Goal: Task Accomplishment & Management: Use online tool/utility

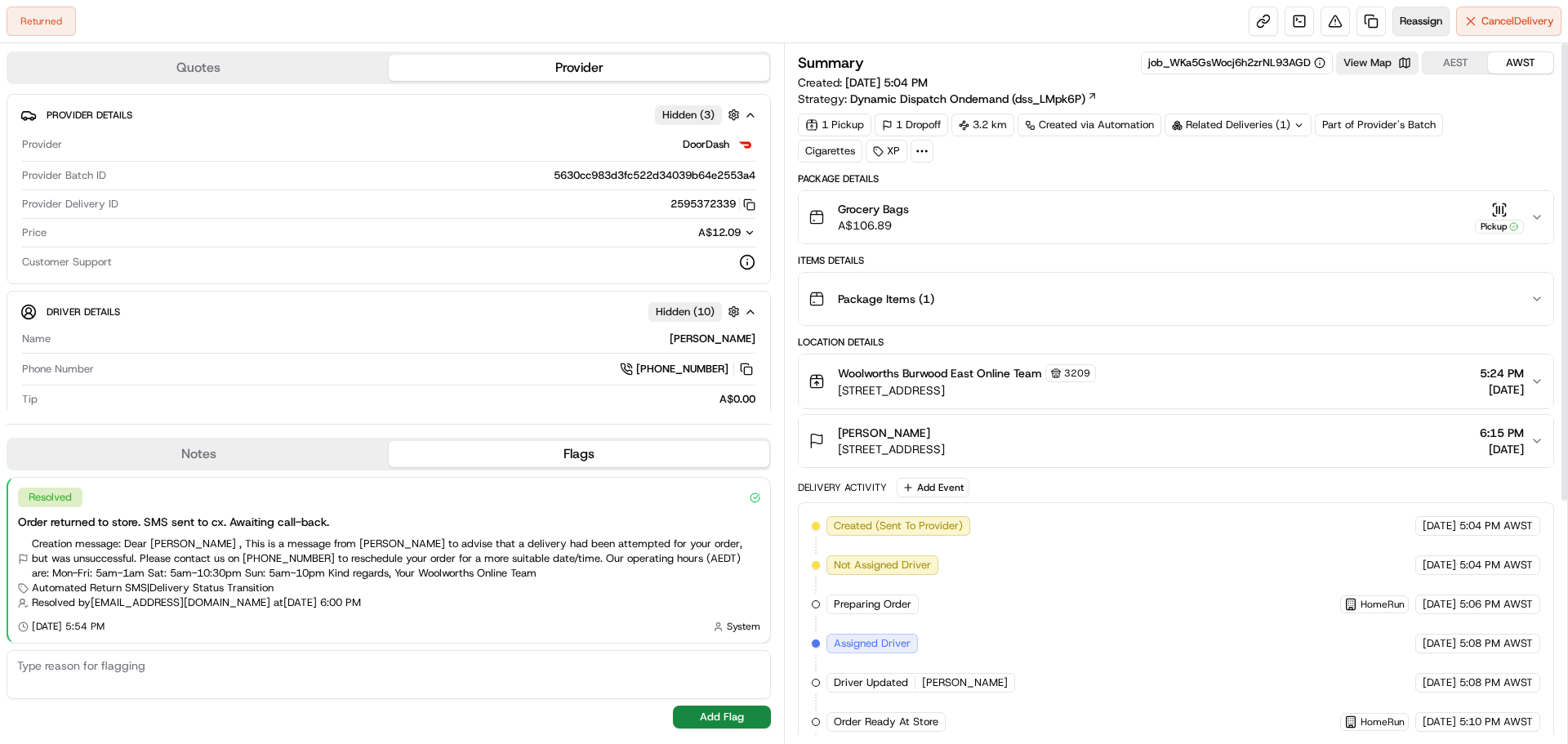
click at [1412, 17] on span "Reassign" at bounding box center [1420, 21] width 43 height 15
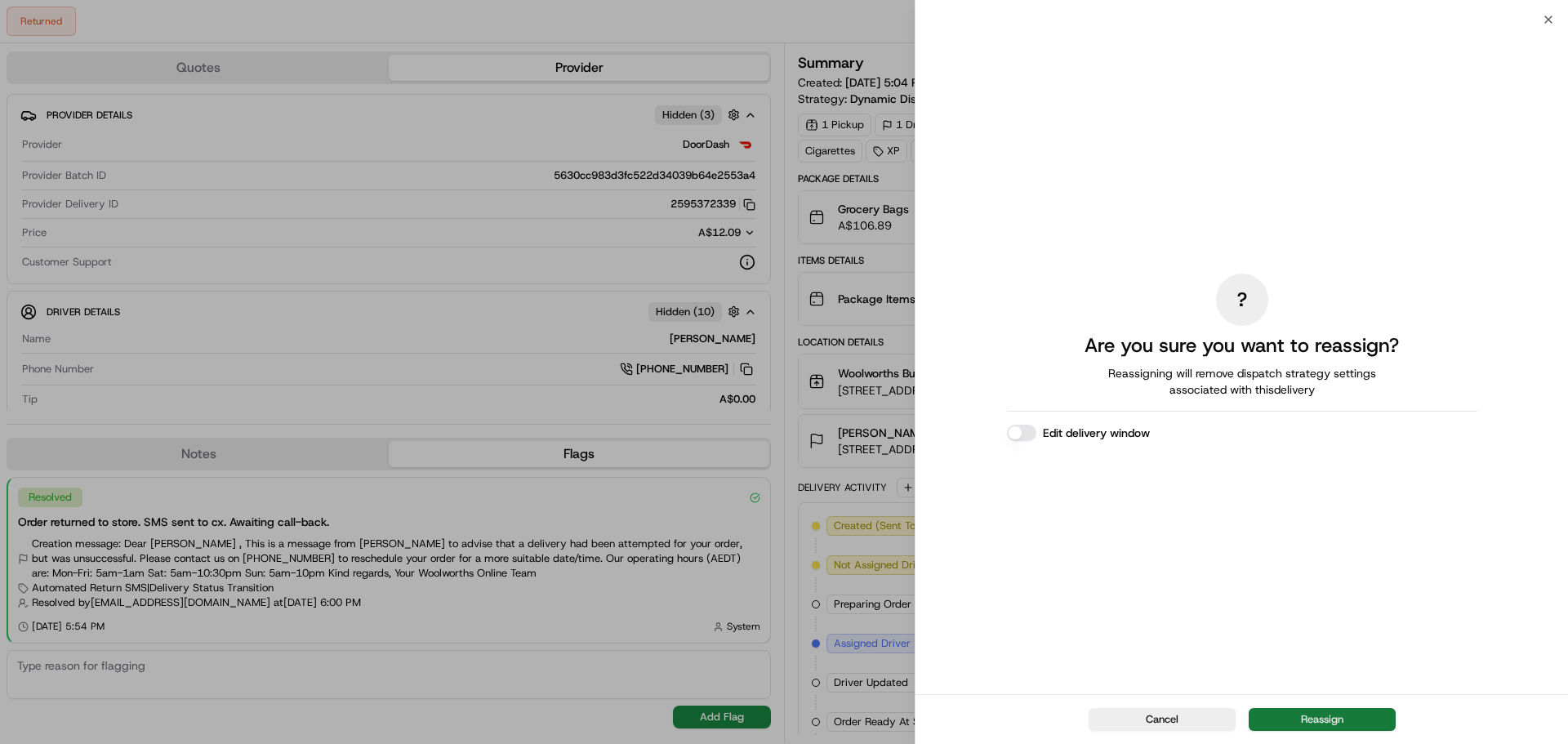
click at [1295, 711] on button "Reassign" at bounding box center [1321, 720] width 147 height 23
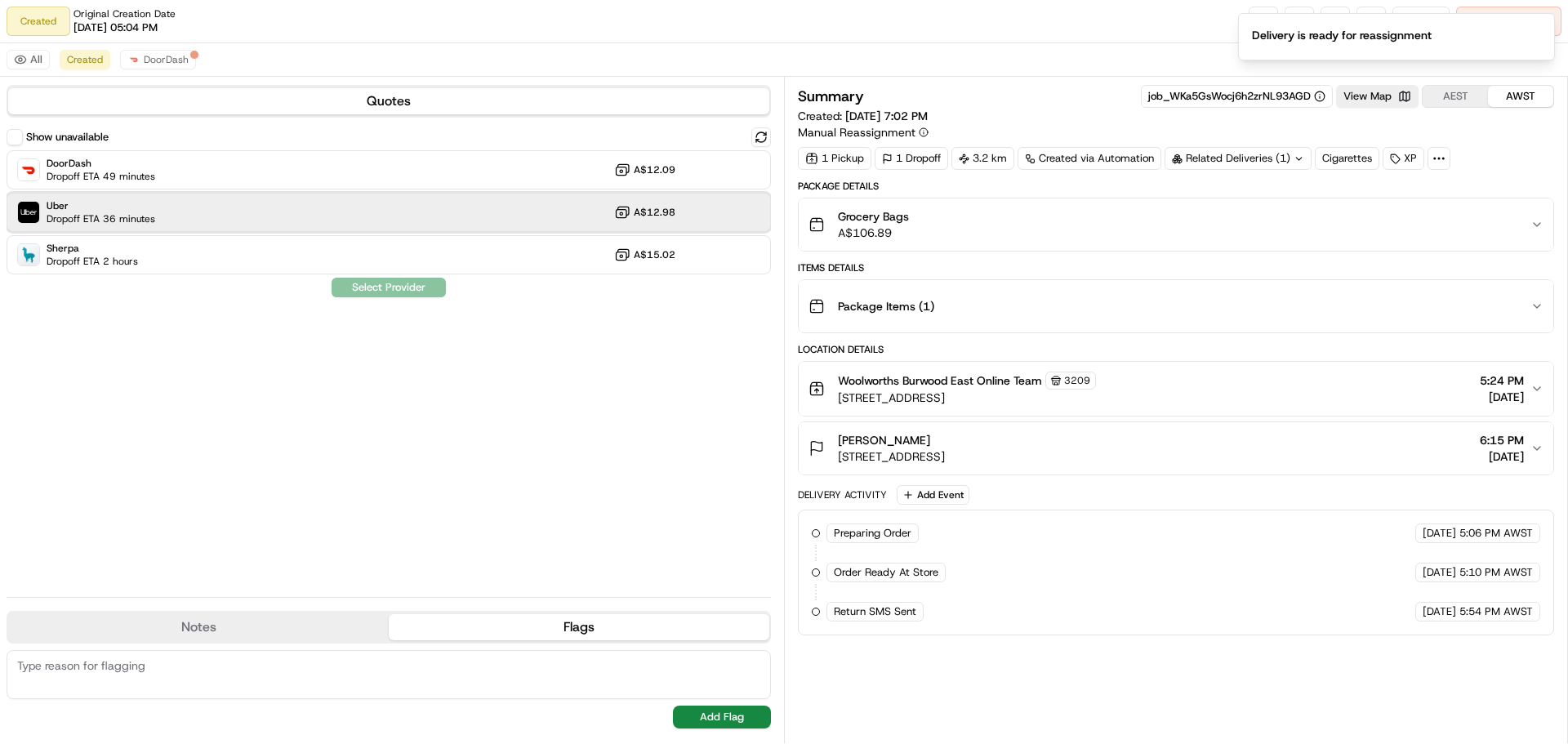
click at [519, 224] on div "Uber Dropoff ETA 36 minutes A$12.98" at bounding box center [389, 212] width 765 height 39
click at [366, 283] on button "Assign Provider" at bounding box center [389, 287] width 116 height 20
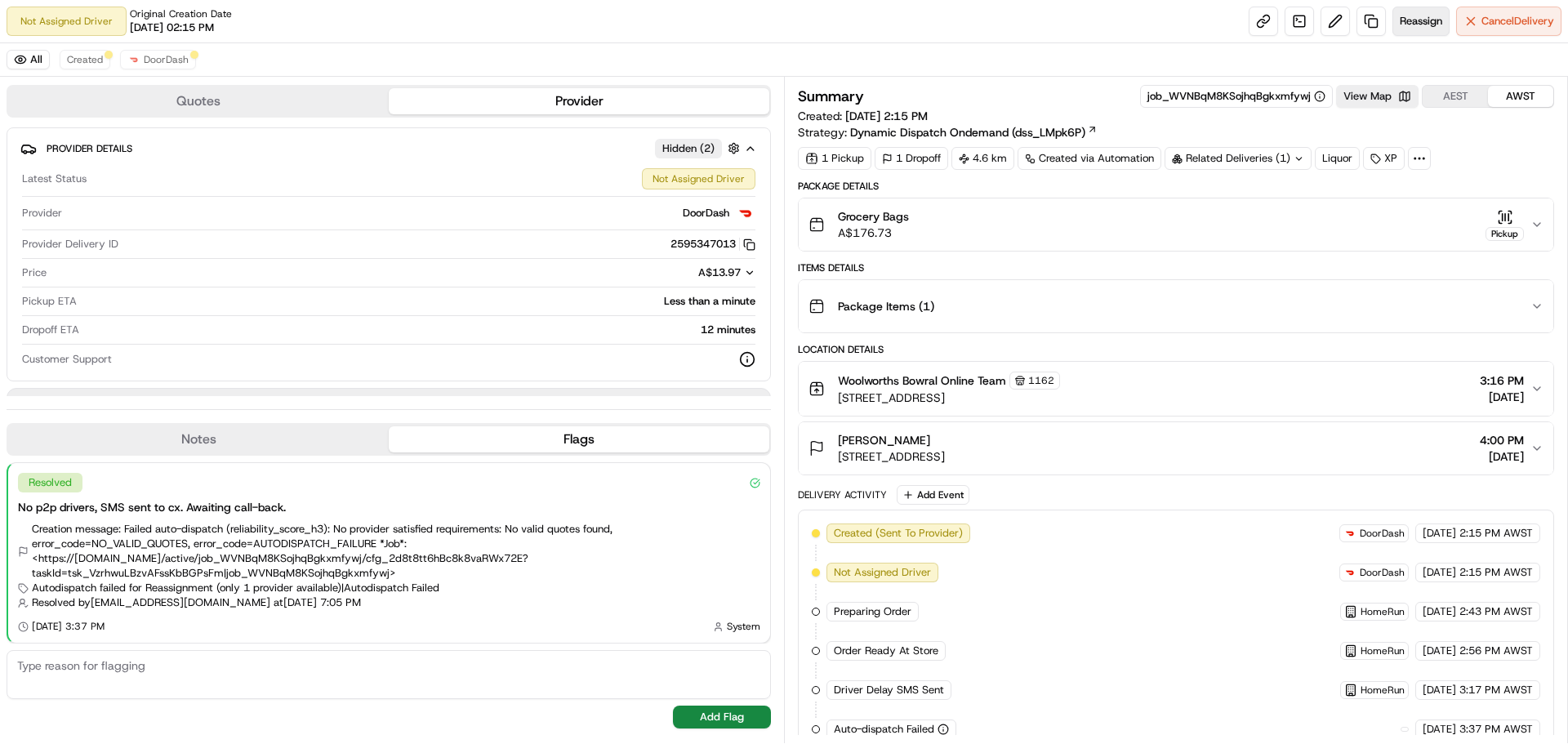
click at [1425, 23] on span "Reassign" at bounding box center [1420, 21] width 43 height 15
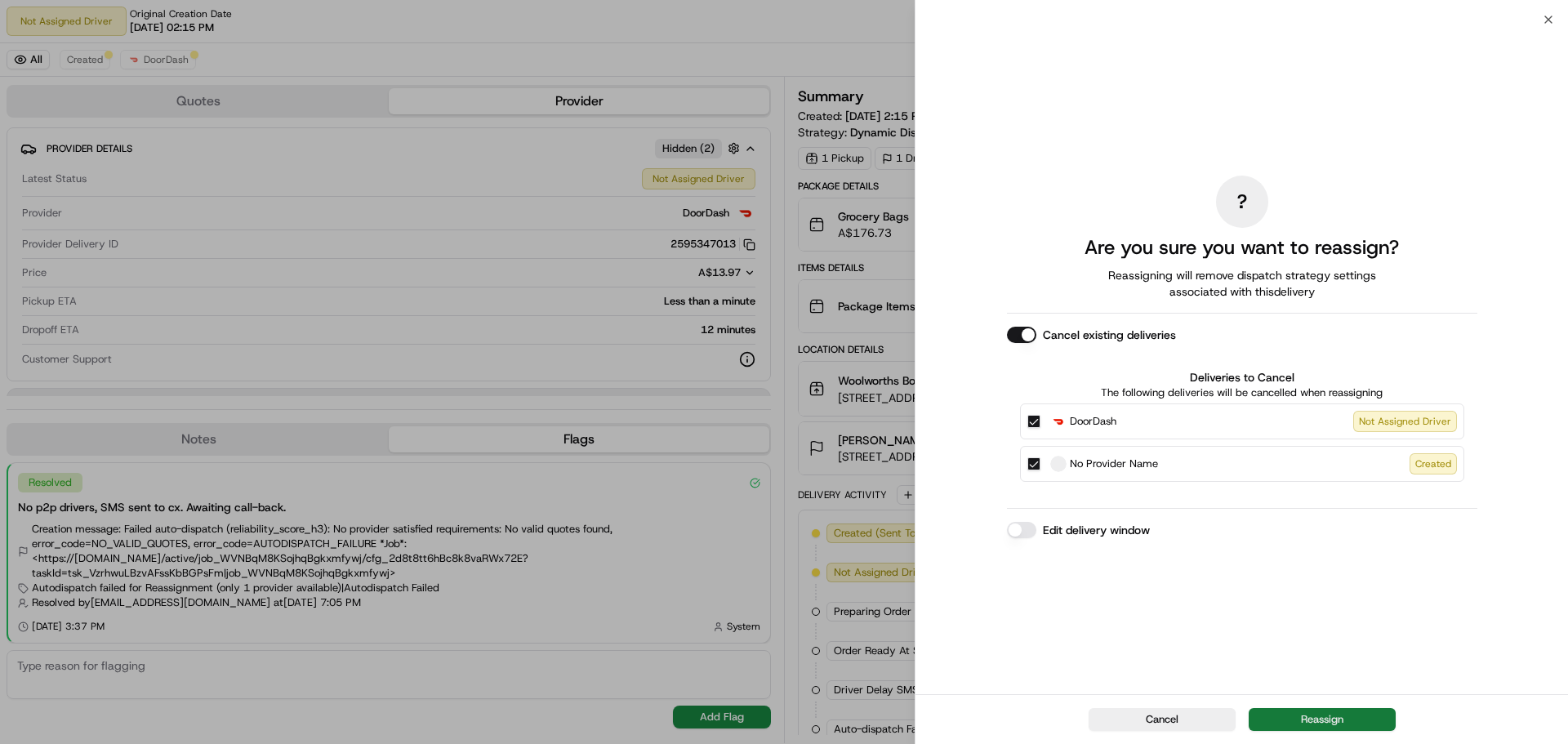
click at [1278, 717] on button "Reassign" at bounding box center [1321, 720] width 147 height 23
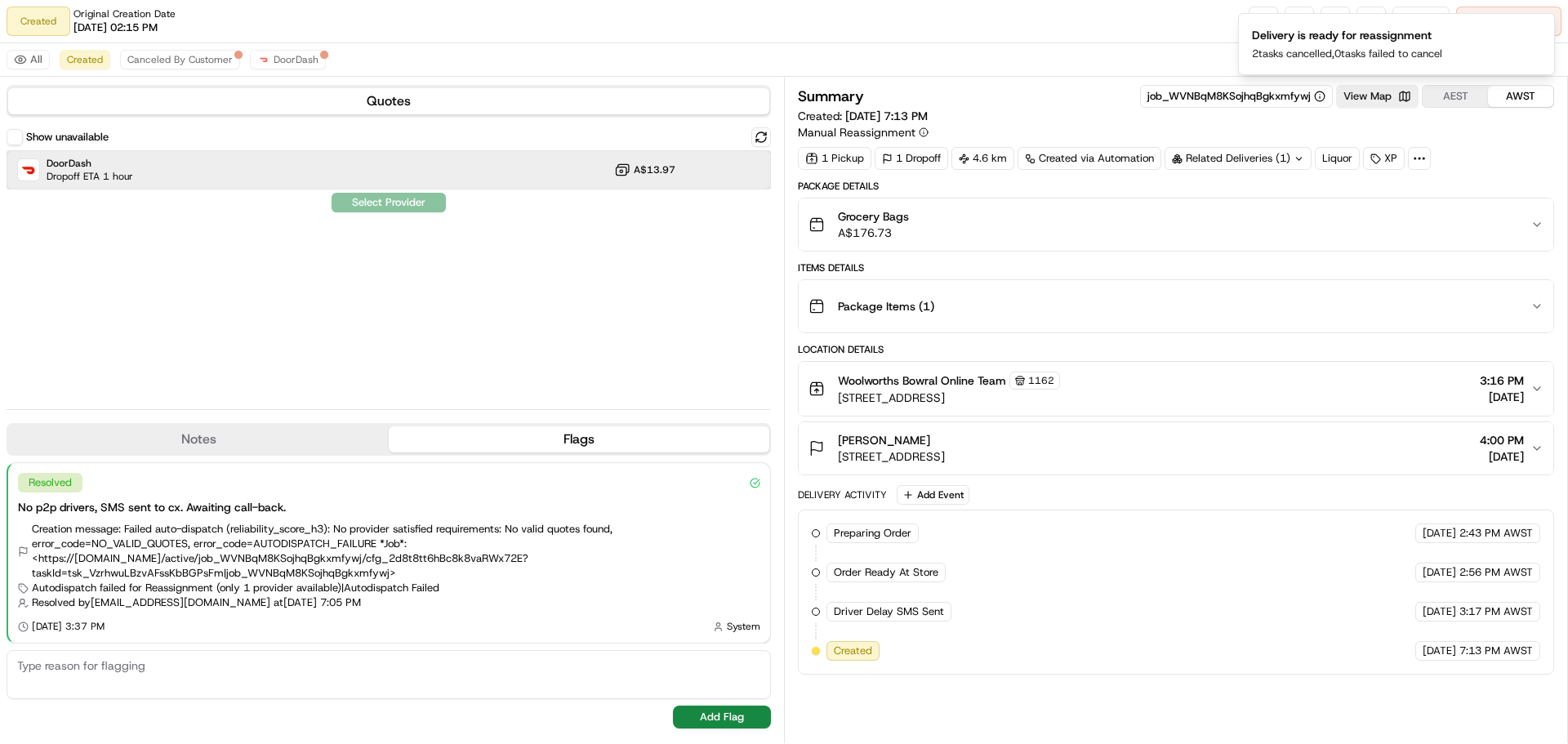
click at [447, 161] on div "DoorDash Dropoff ETA 1 hour A$13.97" at bounding box center [389, 169] width 765 height 39
click at [425, 213] on div "Show unavailable DoorDash Dropoff ETA 1 hour A$13.97 Assign Provider" at bounding box center [389, 262] width 765 height 269
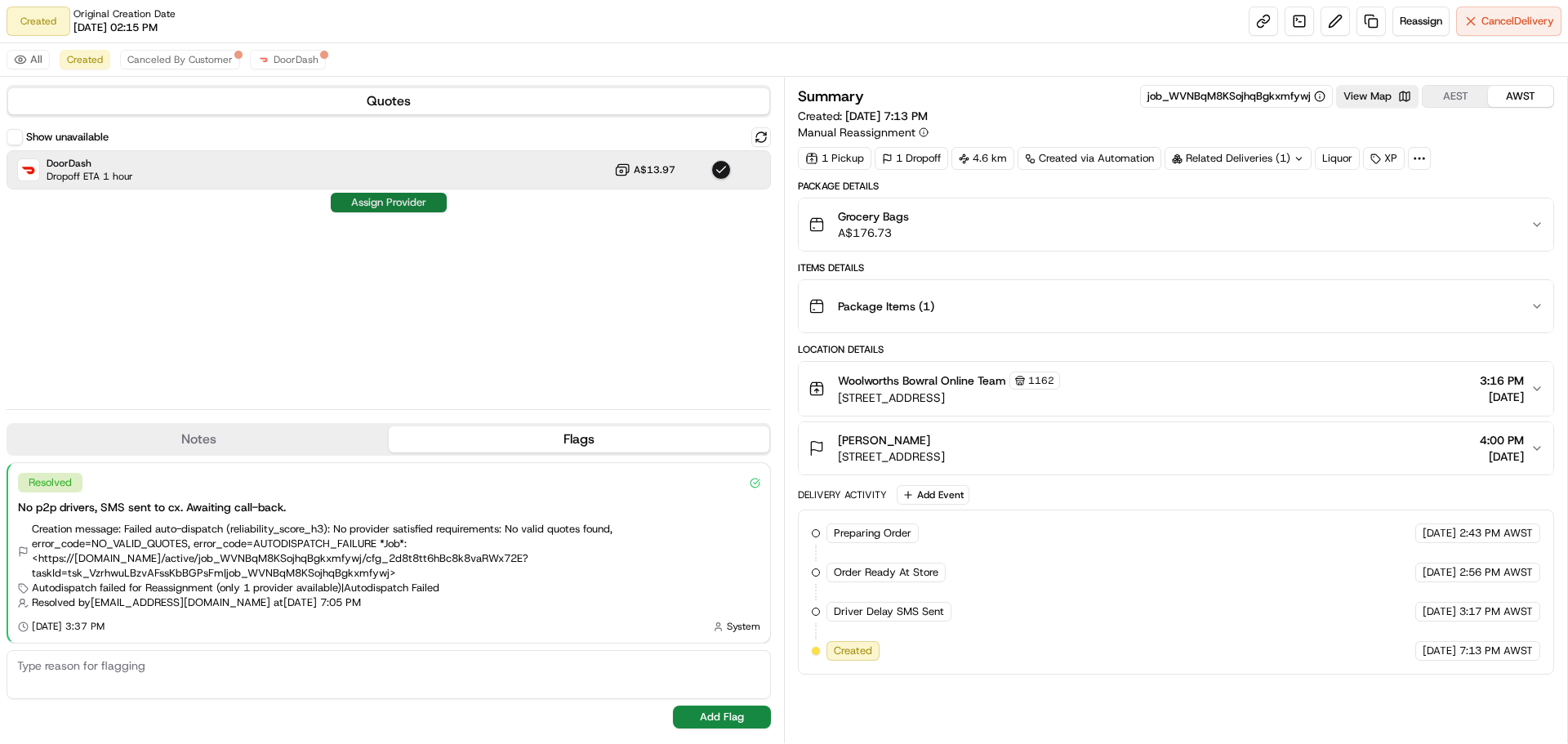
click at [424, 210] on button "Assign Provider" at bounding box center [389, 202] width 116 height 20
